Goal: Complete application form

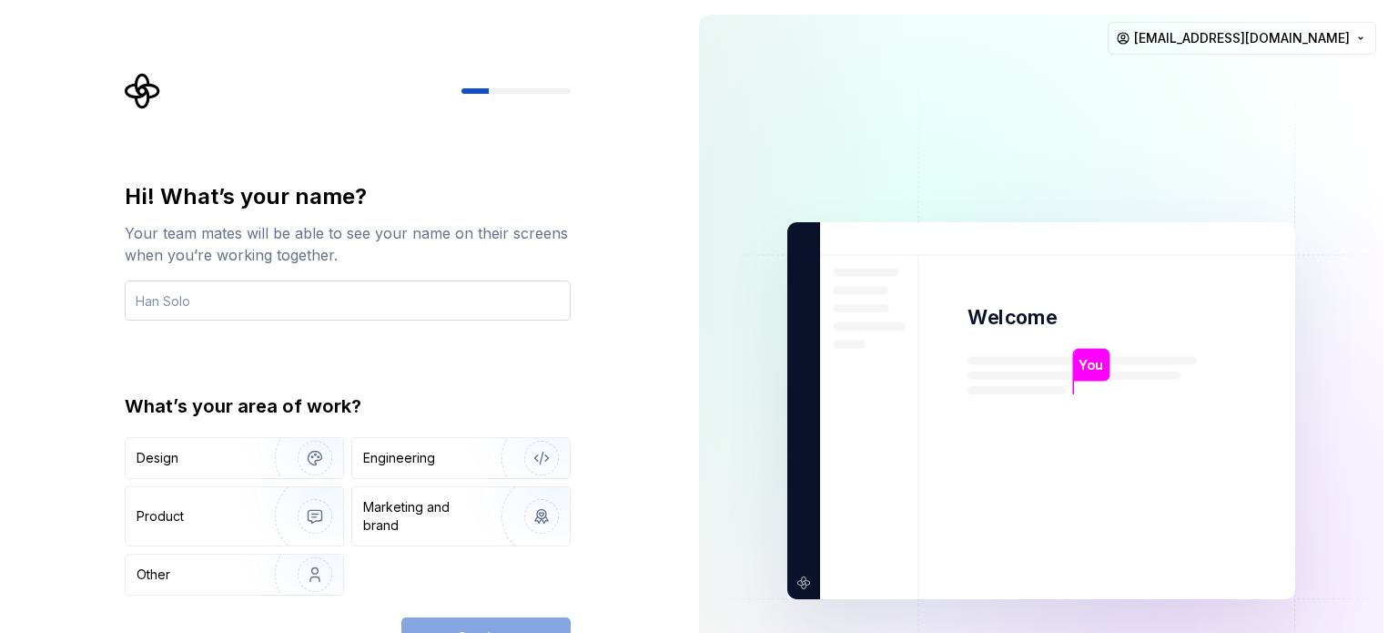
click at [413, 301] on input "text" at bounding box center [348, 300] width 446 height 40
type input "[PERSON_NAME]"
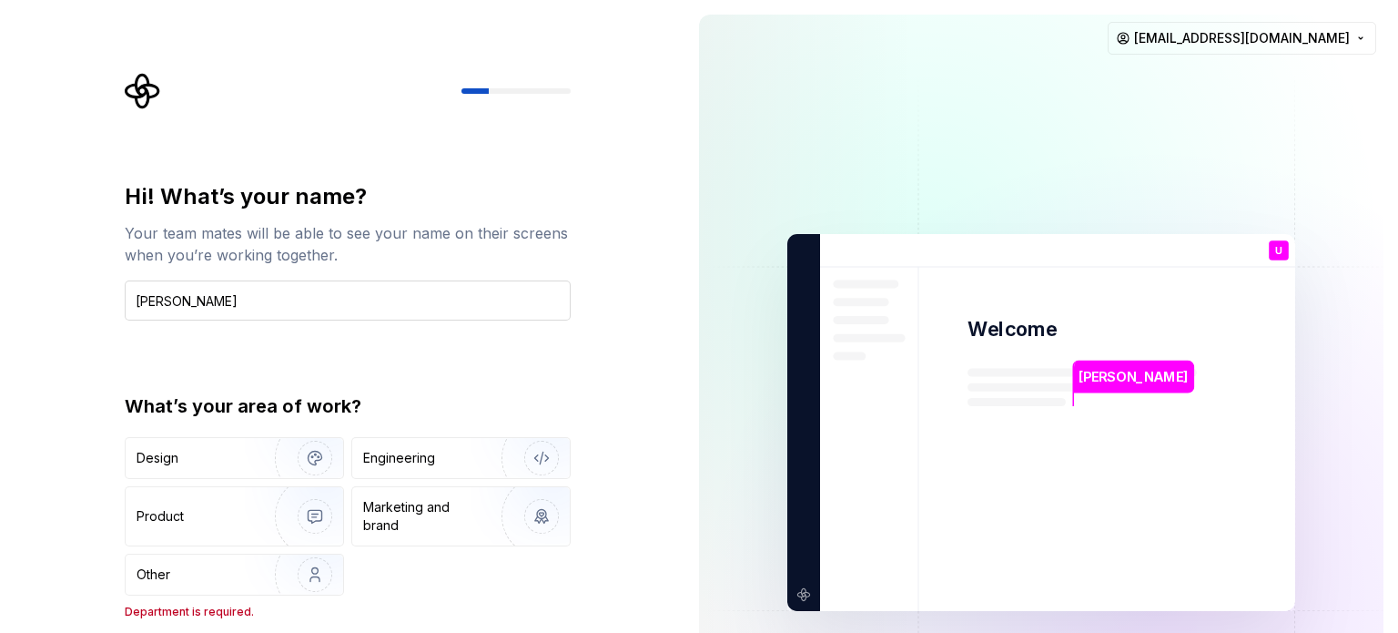
drag, startPoint x: 415, startPoint y: 300, endPoint x: 484, endPoint y: 315, distance: 70.7
click at [484, 315] on input "[PERSON_NAME]" at bounding box center [348, 300] width 446 height 40
click at [197, 578] on div "Other" at bounding box center [190, 574] width 107 height 18
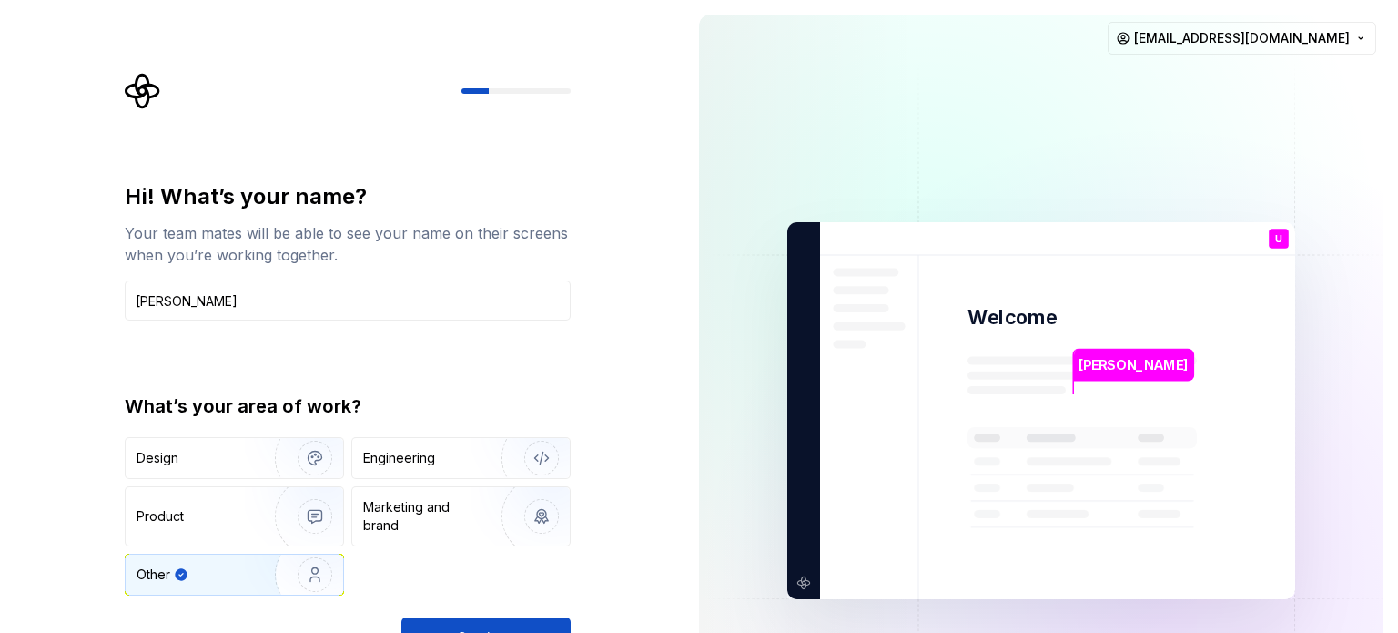
click at [1388, 309] on div "[PERSON_NAME] Welcome U You T B +3 [PERSON_NAME] [PERSON_NAME] [PERSON_NAME][EM…" at bounding box center [1042, 410] width 714 height 821
drag, startPoint x: 1389, startPoint y: 334, endPoint x: 1386, endPoint y: 374, distance: 40.1
click at [1386, 374] on div "[PERSON_NAME] Welcome U You T B +3 [PERSON_NAME] [PERSON_NAME] [PERSON_NAME][EM…" at bounding box center [1042, 410] width 714 height 821
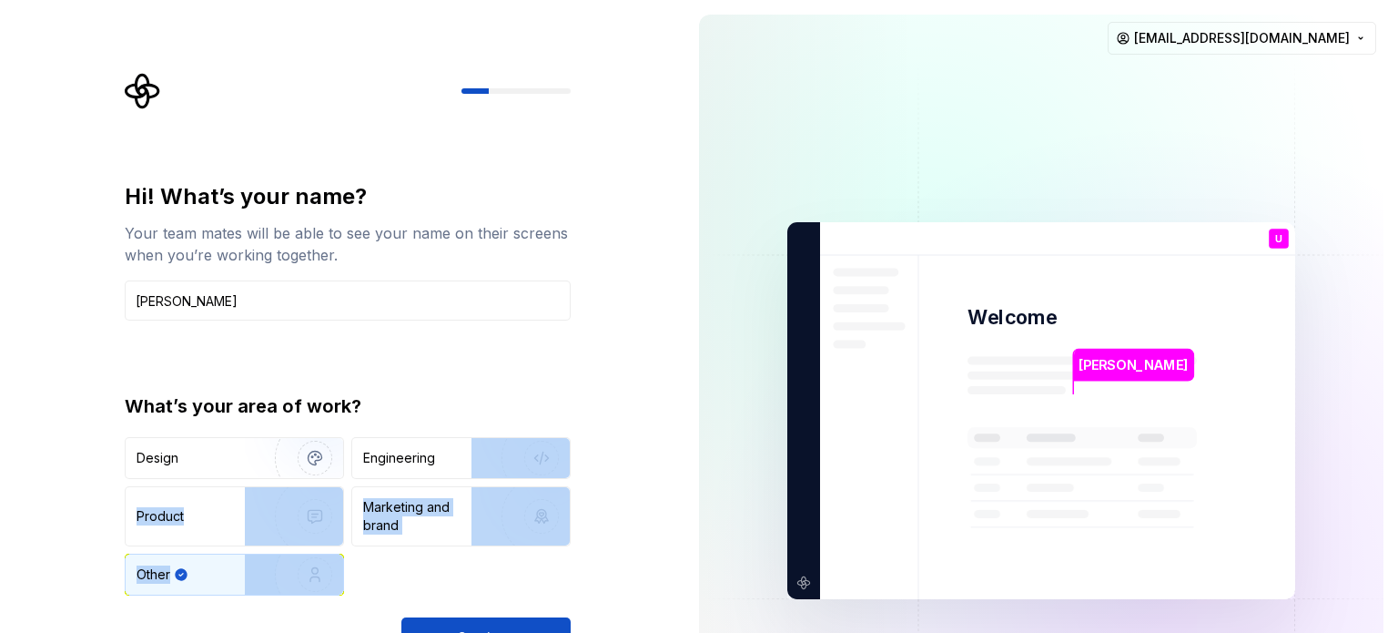
drag, startPoint x: 614, startPoint y: 463, endPoint x: 619, endPoint y: 675, distance: 212.1
click at [619, 632] on html "Hi! What’s your name? Your team mates will be able to see your name on their sc…" at bounding box center [699, 316] width 1398 height 633
click at [446, 622] on button "Continue" at bounding box center [485, 637] width 169 height 40
click at [1118, 168] on img at bounding box center [1041, 411] width 737 height 860
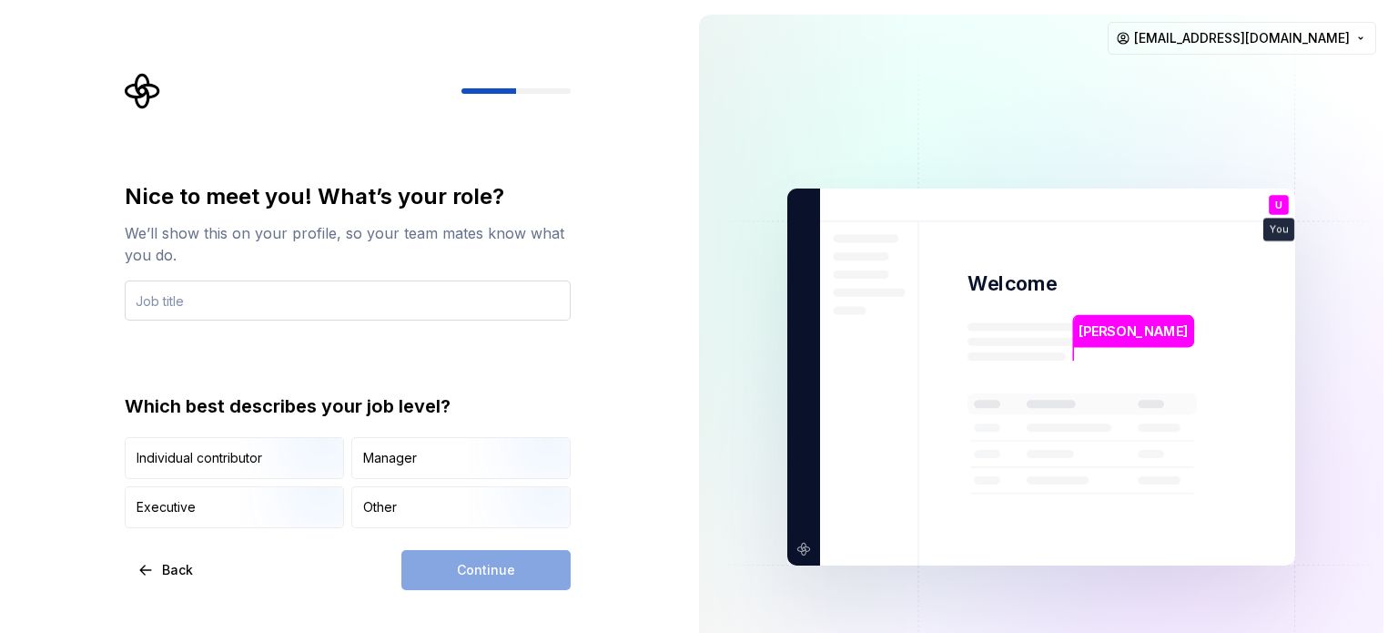
click at [353, 304] on input "text" at bounding box center [348, 300] width 446 height 40
type input "i m jobless"
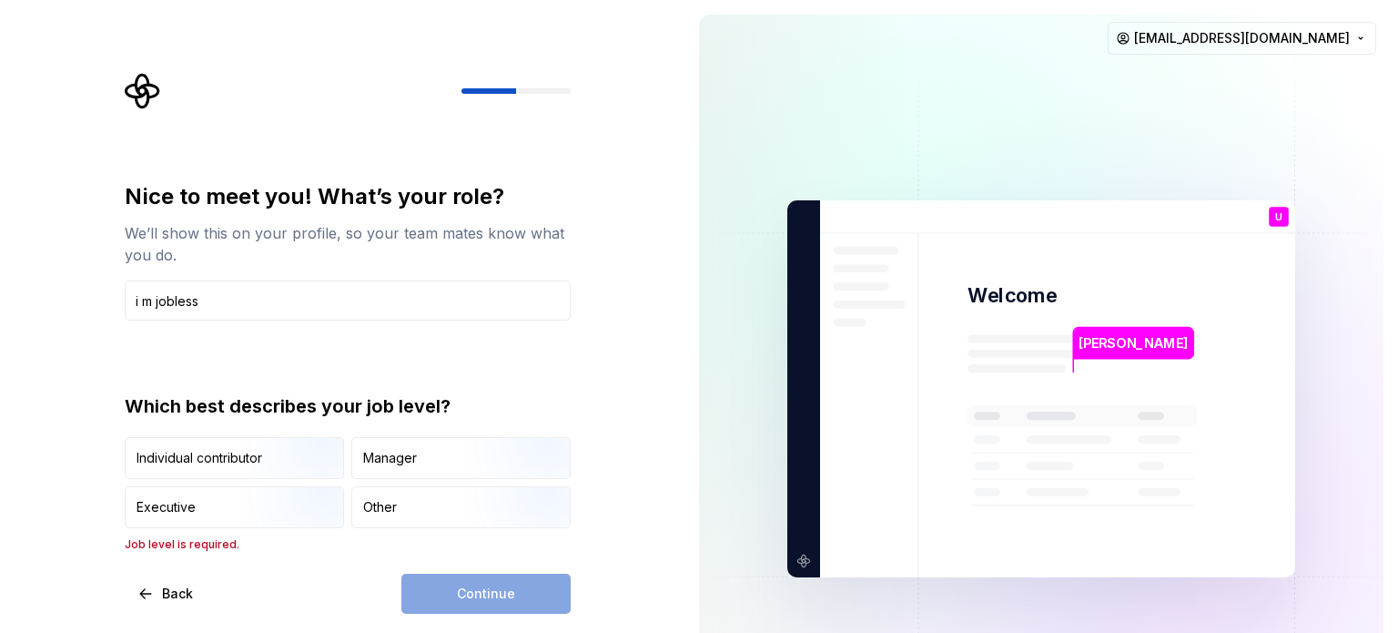
click at [442, 584] on div "Continue" at bounding box center [485, 593] width 169 height 40
click at [452, 504] on div "Other" at bounding box center [461, 507] width 218 height 40
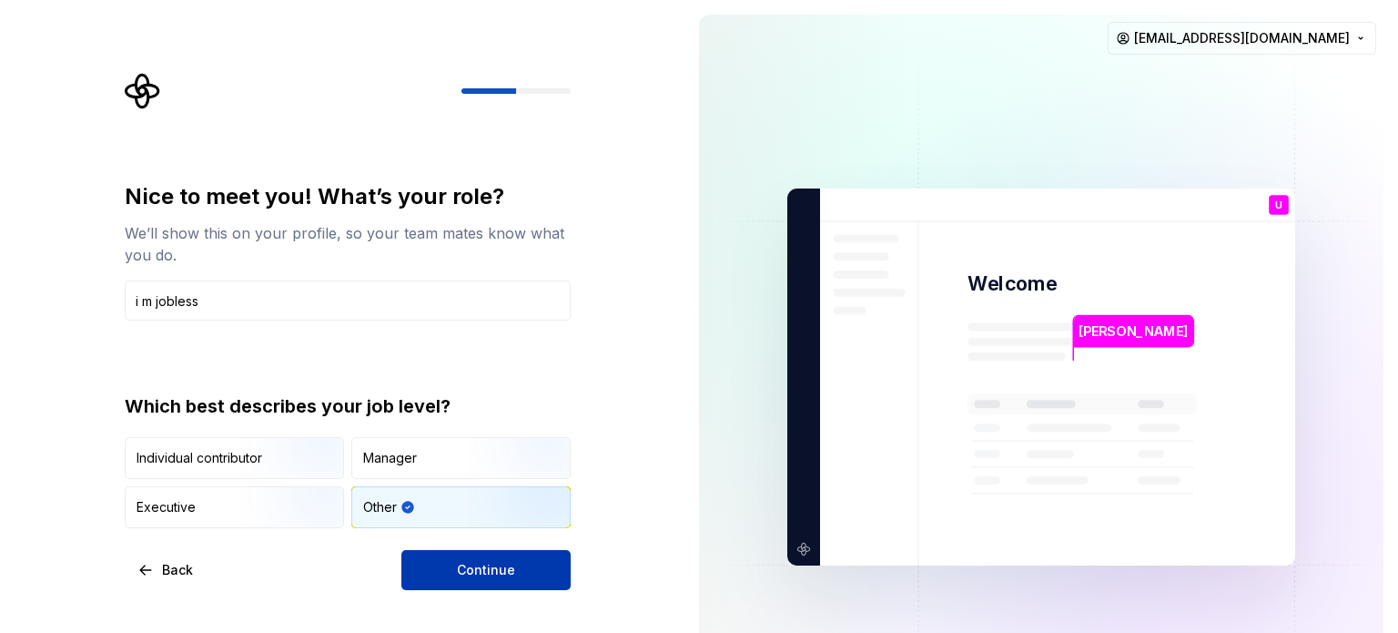
click at [450, 574] on button "Continue" at bounding box center [485, 570] width 169 height 40
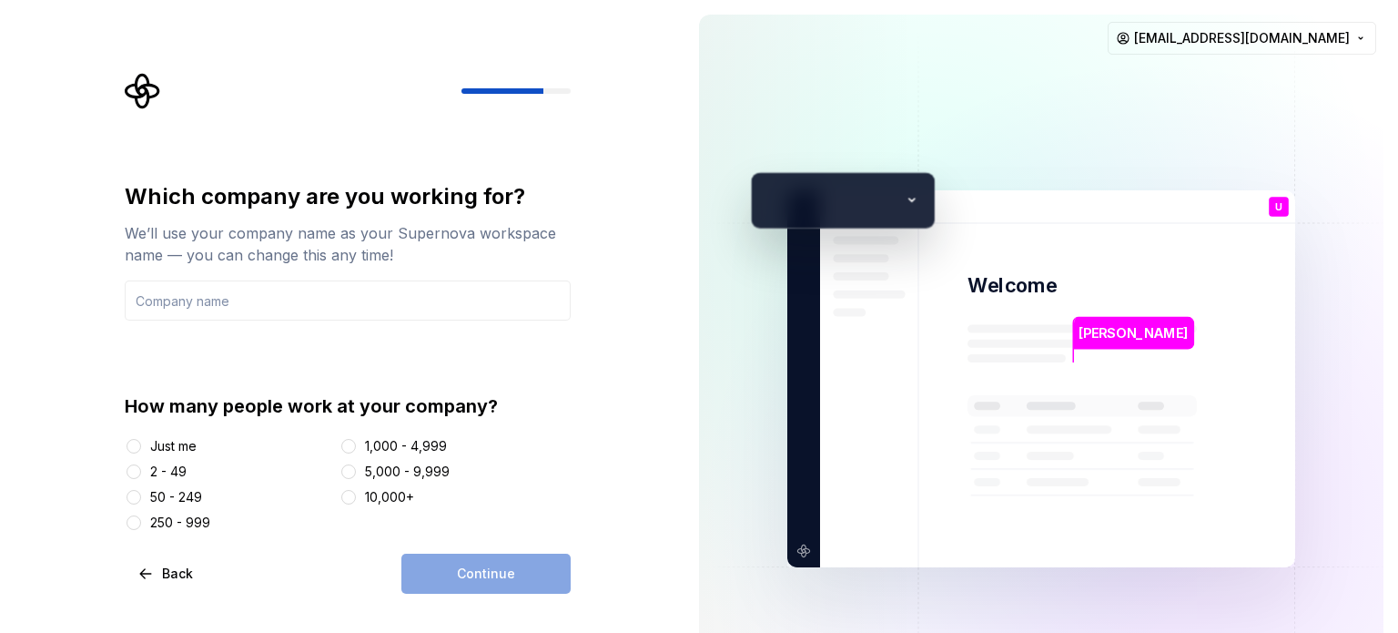
click at [145, 441] on div "Just me" at bounding box center [229, 446] width 208 height 18
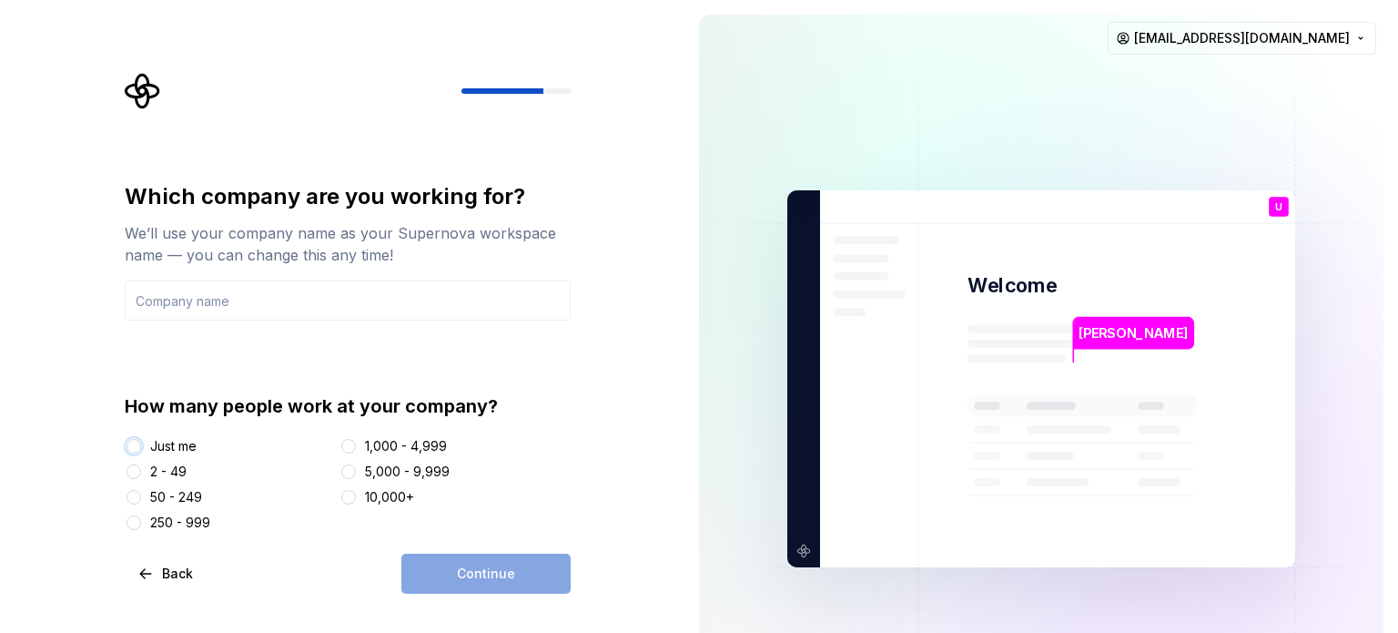
click at [138, 447] on button "Just me" at bounding box center [134, 446] width 15 height 15
click at [488, 566] on div "Continue" at bounding box center [485, 573] width 169 height 40
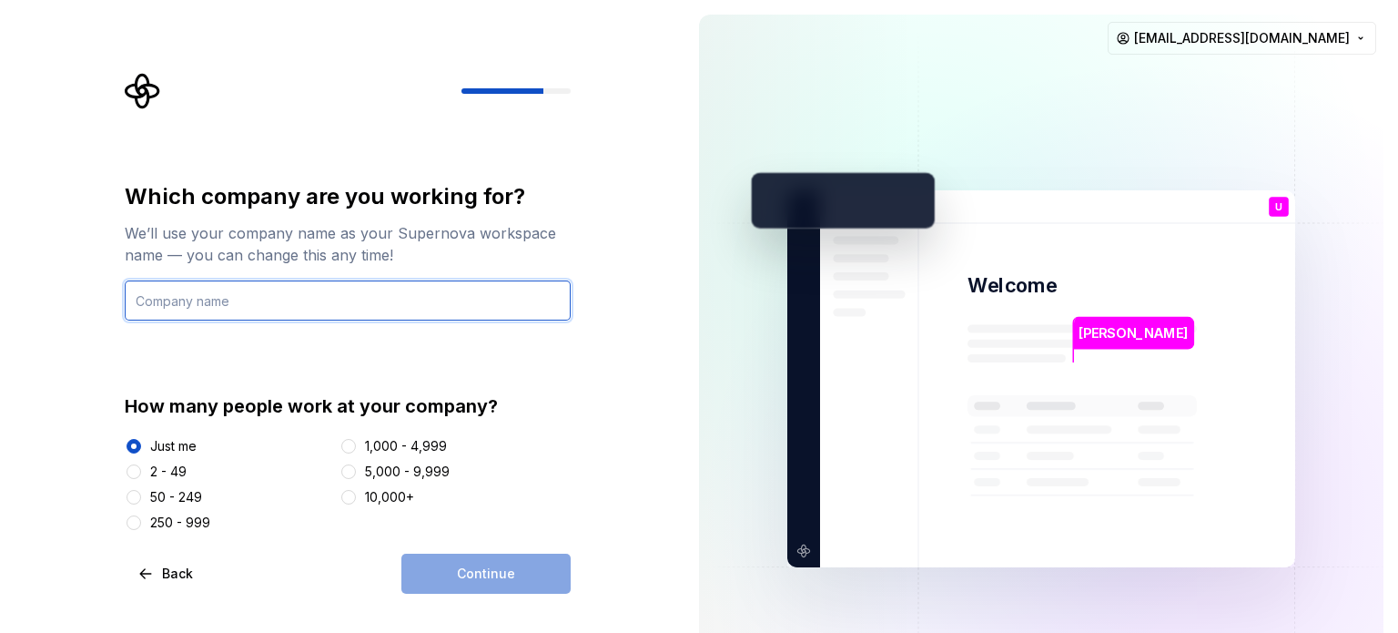
click at [281, 290] on input "text" at bounding box center [348, 300] width 446 height 40
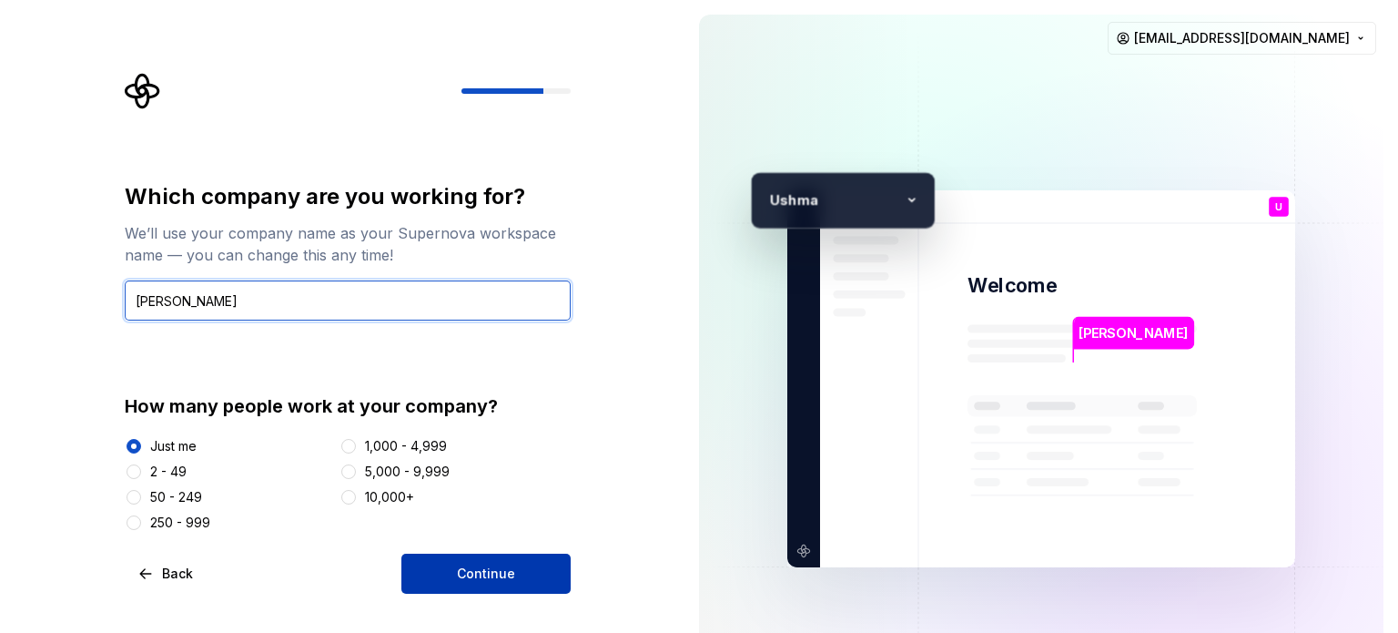
type input "Ushma"
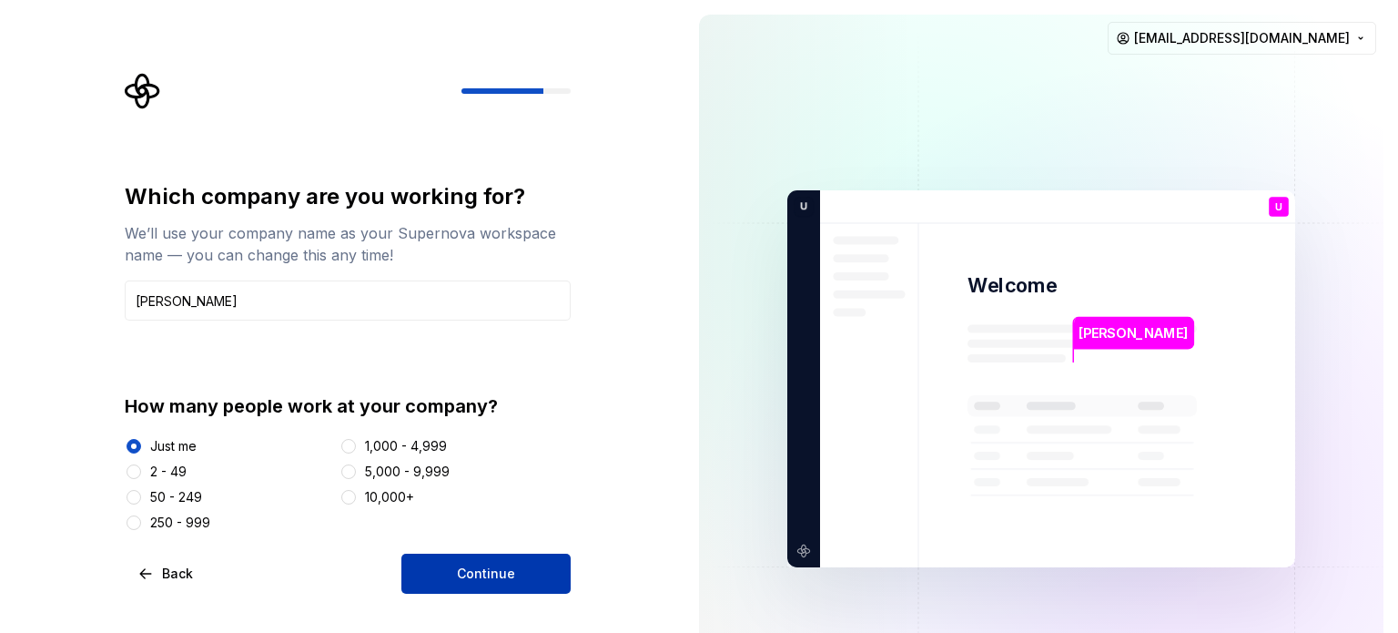
click at [521, 563] on button "Continue" at bounding box center [485, 573] width 169 height 40
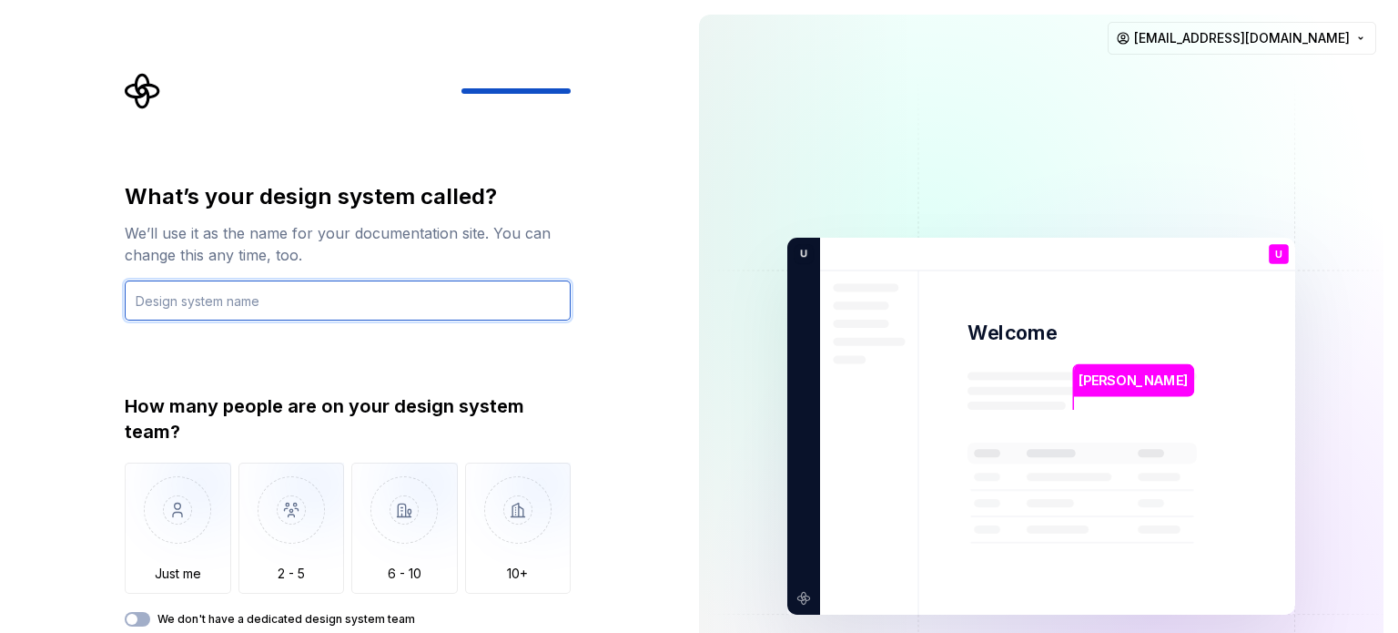
click at [455, 287] on input "text" at bounding box center [348, 300] width 446 height 40
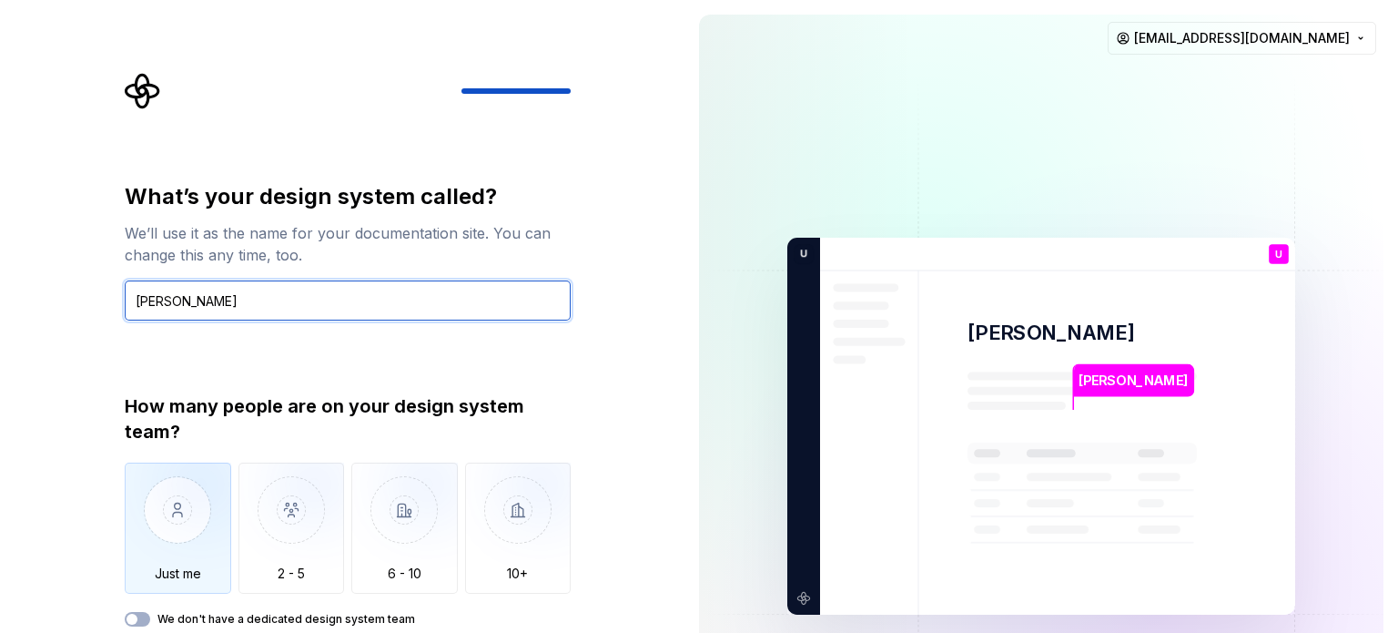
type input "Ushma"
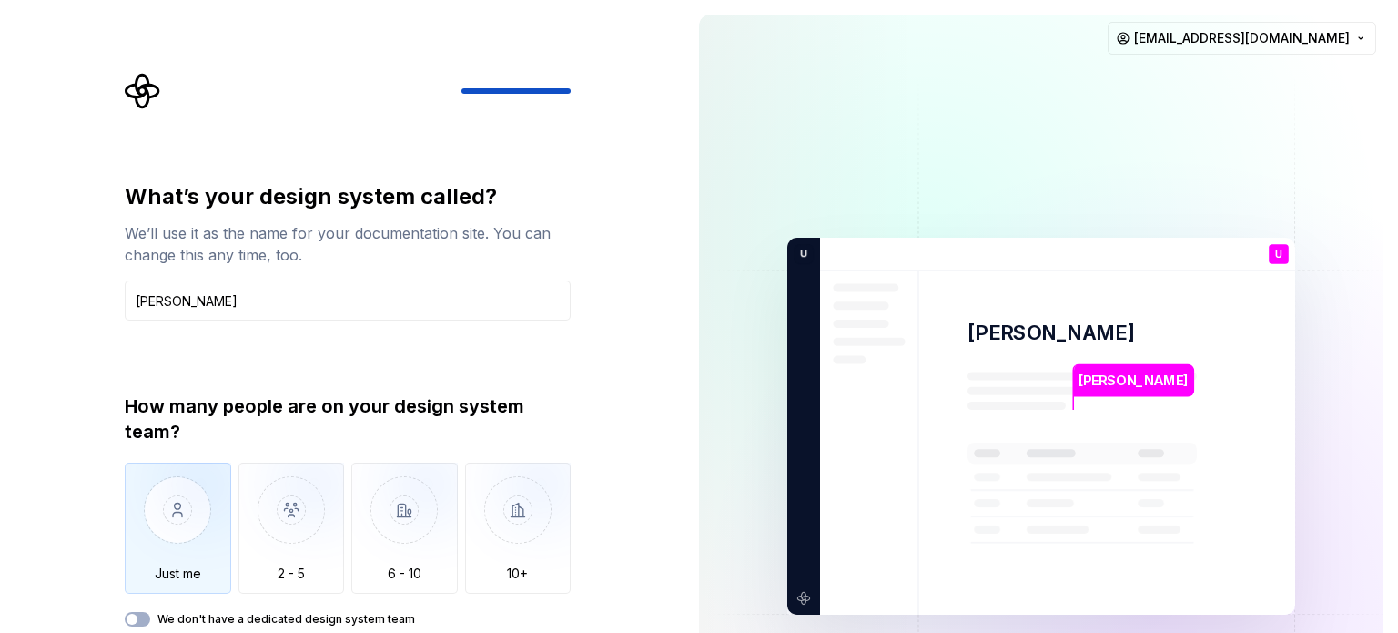
click at [198, 478] on img "button" at bounding box center [178, 523] width 107 height 122
click at [147, 622] on button "We don't have a dedicated design system team" at bounding box center [137, 619] width 25 height 15
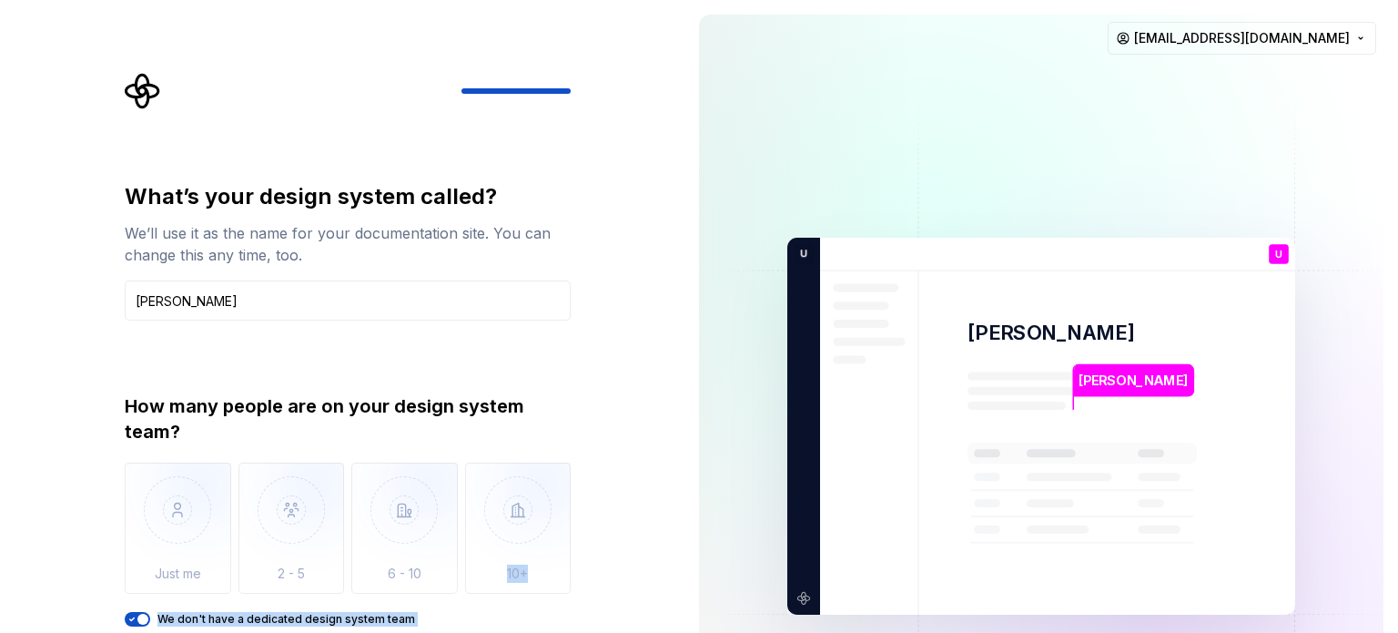
drag, startPoint x: 664, startPoint y: 575, endPoint x: 652, endPoint y: 675, distance: 99.9
click at [652, 632] on html "What’s your design system called? We’ll use it as the name for your documentati…" at bounding box center [699, 316] width 1398 height 633
click at [693, 355] on div "Ushma Ushma U You i m jobless T B +3 U shma Thomas Brooke Jamie shanuvrj@gmail.…" at bounding box center [1042, 426] width 714 height 852
click at [938, 425] on img at bounding box center [1041, 426] width 737 height 860
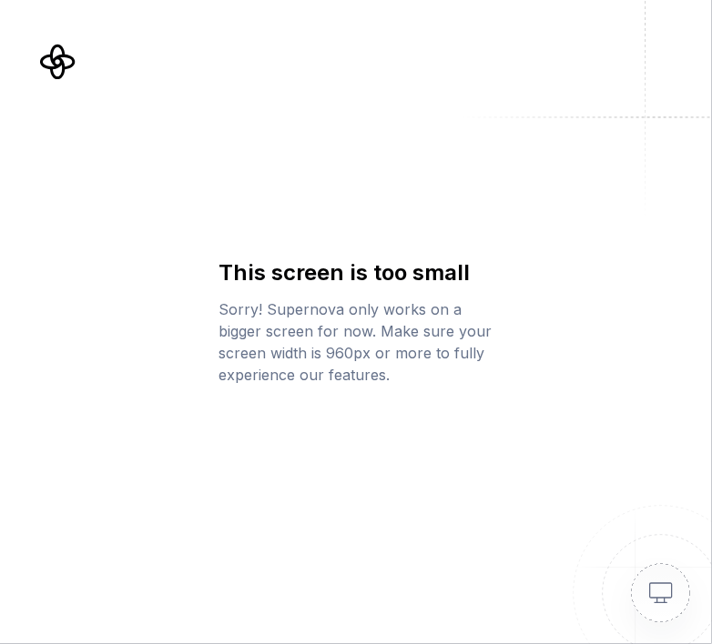
click at [665, 587] on img at bounding box center [639, 572] width 146 height 146
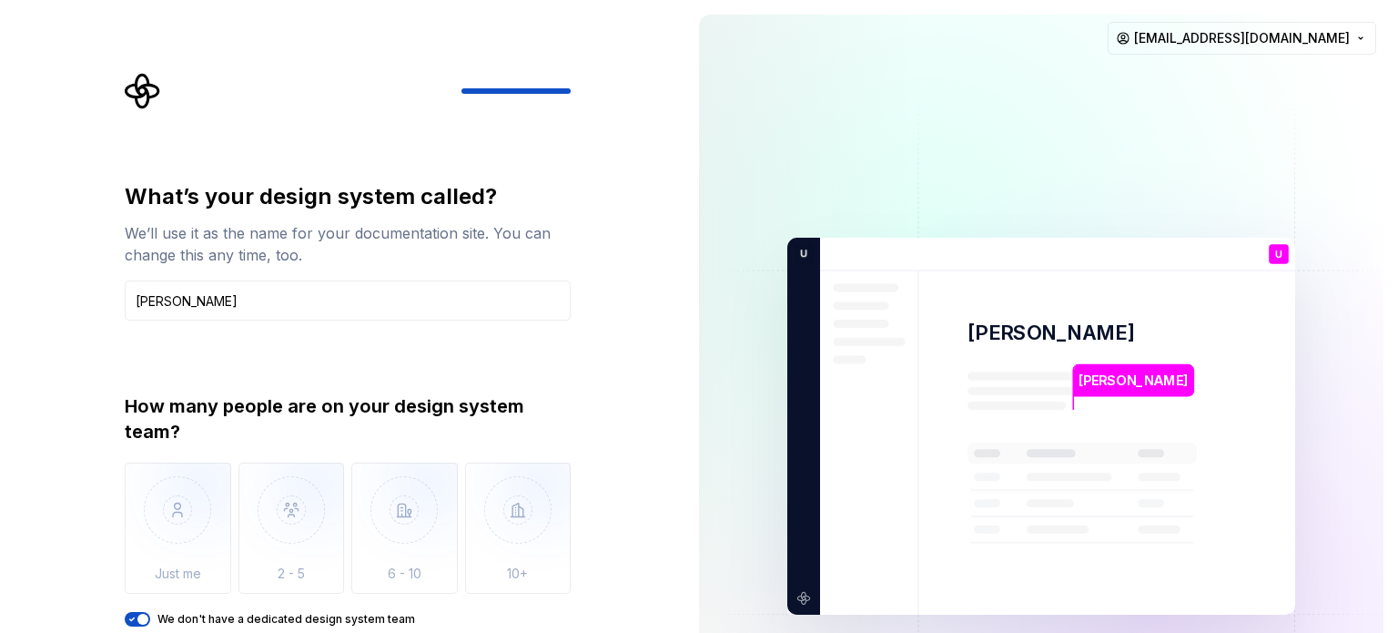
click at [772, 336] on img at bounding box center [1041, 426] width 737 height 860
click at [905, 299] on img at bounding box center [1041, 426] width 737 height 860
click at [434, 595] on div "How many people are on your design system team? Just me 2 - 5 6 - 10 10+ We don…" at bounding box center [348, 509] width 446 height 233
click at [218, 619] on label "We don't have a dedicated design system team" at bounding box center [286, 619] width 258 height 15
click at [150, 619] on button "We don't have a dedicated design system team" at bounding box center [137, 619] width 25 height 15
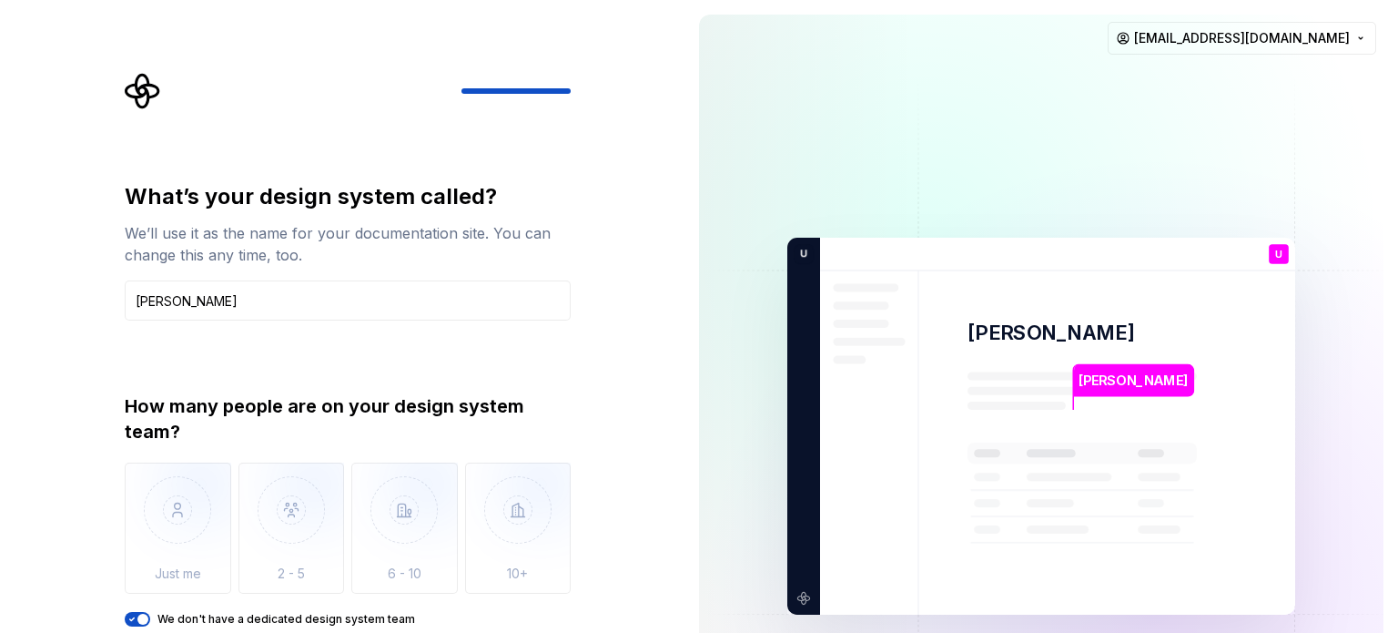
click at [167, 625] on label "We don't have a dedicated design system team" at bounding box center [286, 619] width 258 height 15
click at [150, 625] on button "We don't have a dedicated design system team" at bounding box center [137, 619] width 25 height 15
click at [167, 619] on label "We don't have a dedicated design system team" at bounding box center [286, 619] width 258 height 15
click at [150, 619] on button "We don't have a dedicated design system team" at bounding box center [137, 619] width 25 height 15
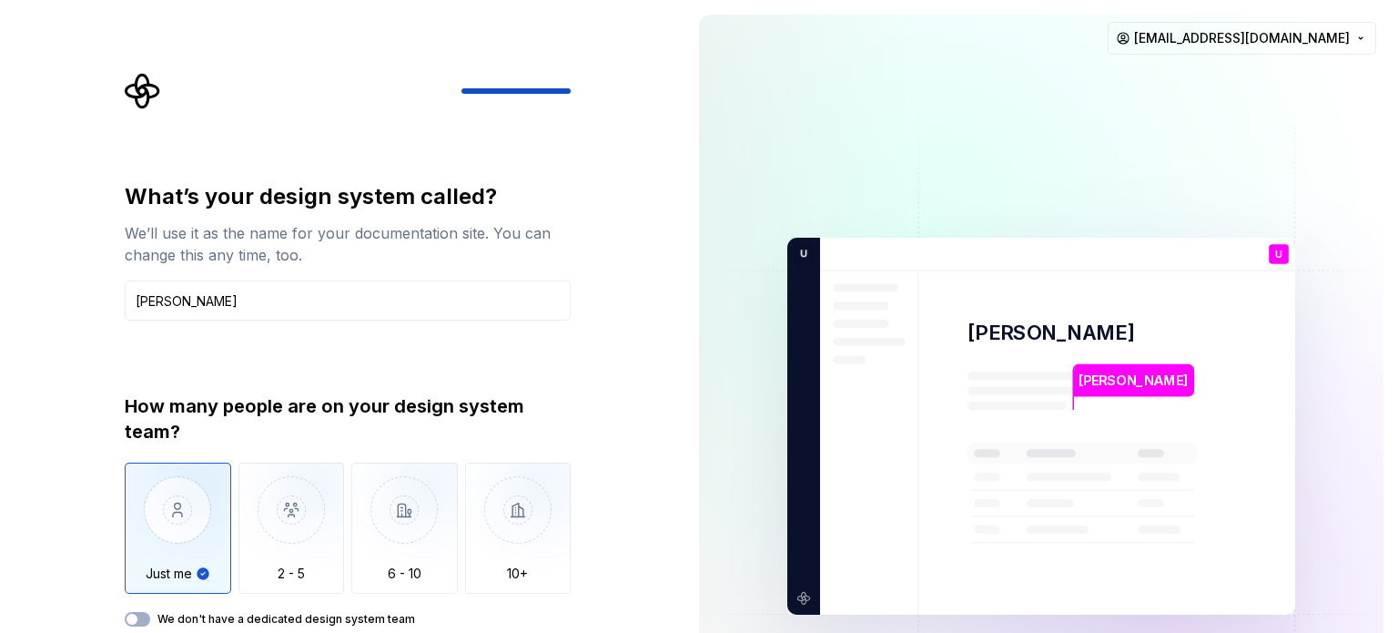
type button "on"
click at [125, 612] on button "We don't have a dedicated design system team" at bounding box center [137, 619] width 25 height 15
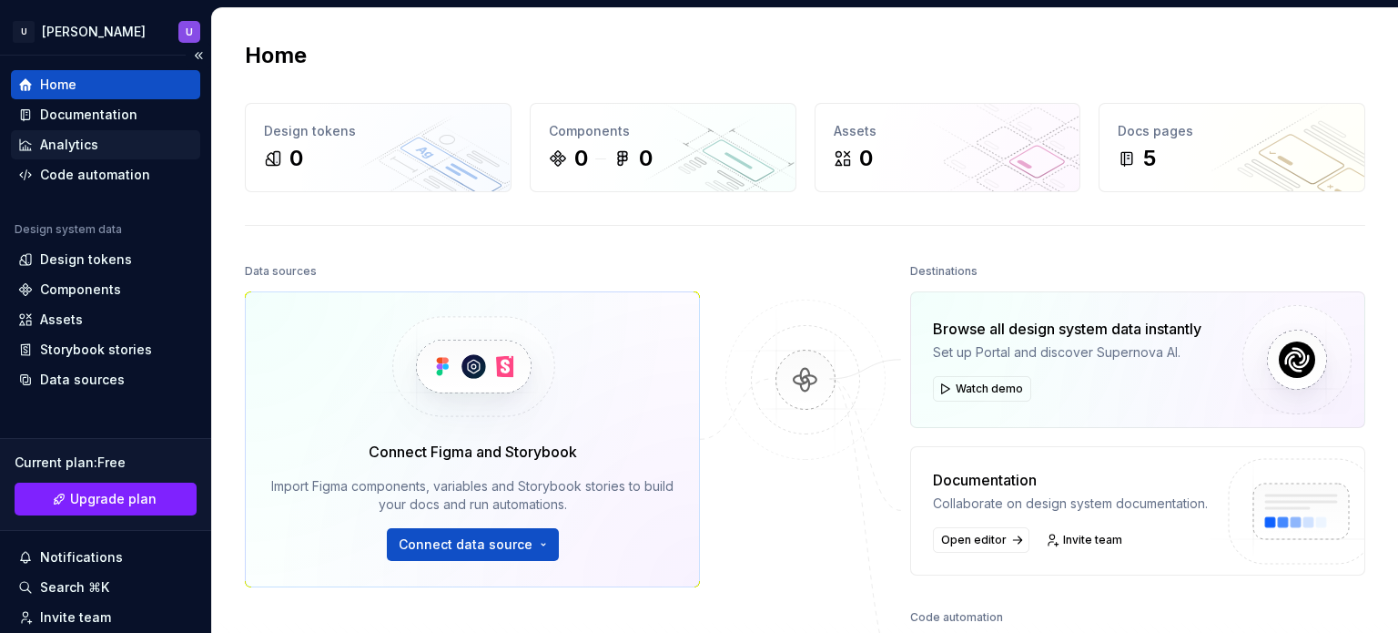
click at [91, 144] on div "Analytics" at bounding box center [69, 145] width 58 height 18
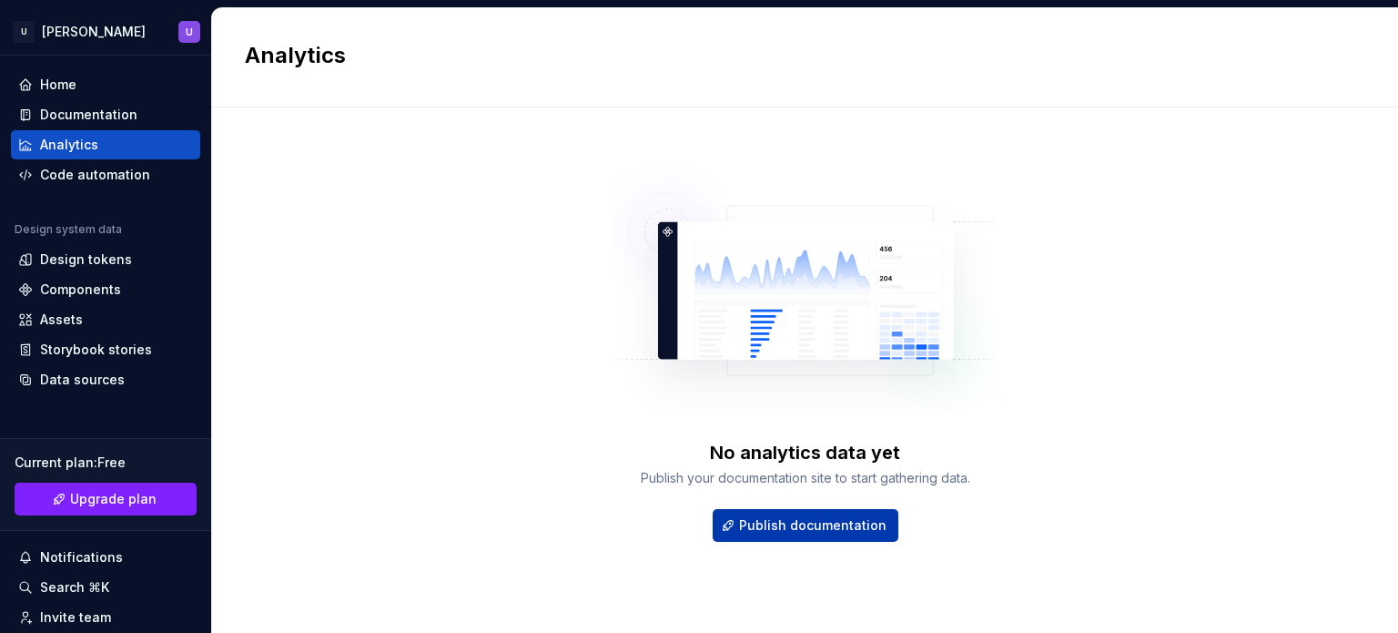
click at [817, 530] on span "Publish documentation" at bounding box center [812, 525] width 147 height 18
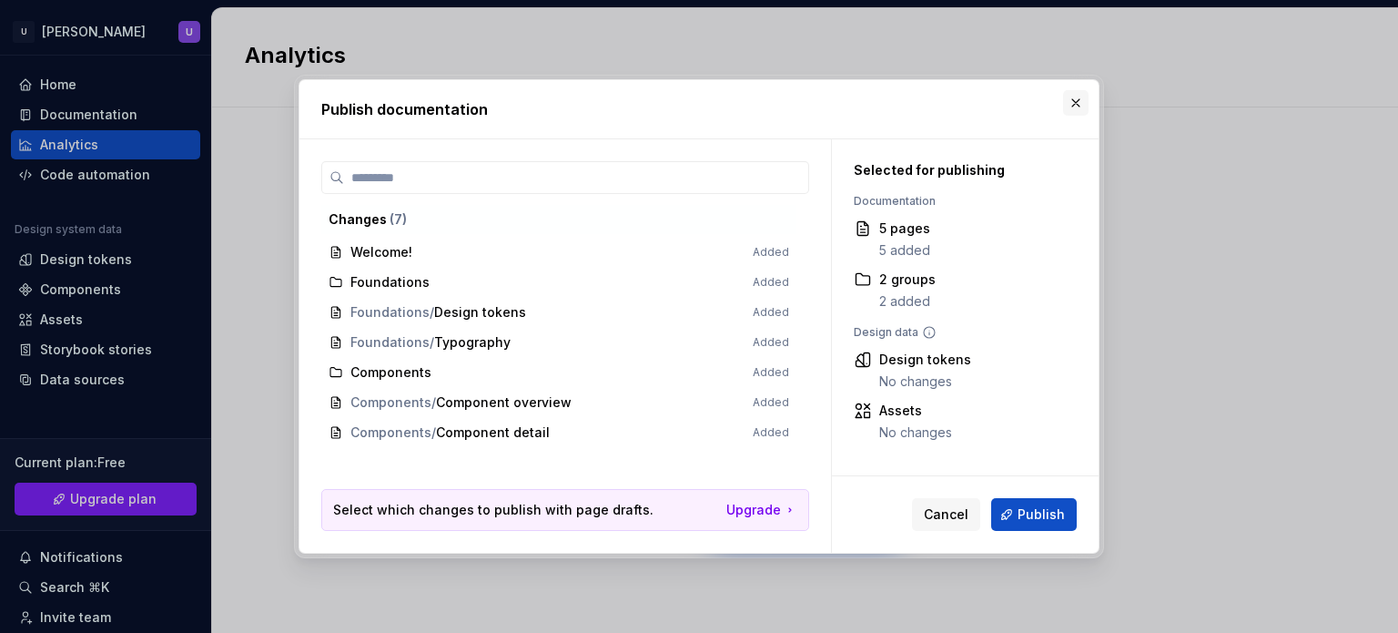
click at [1072, 107] on button "button" at bounding box center [1075, 102] width 25 height 25
